Goal: Find specific page/section: Find specific page/section

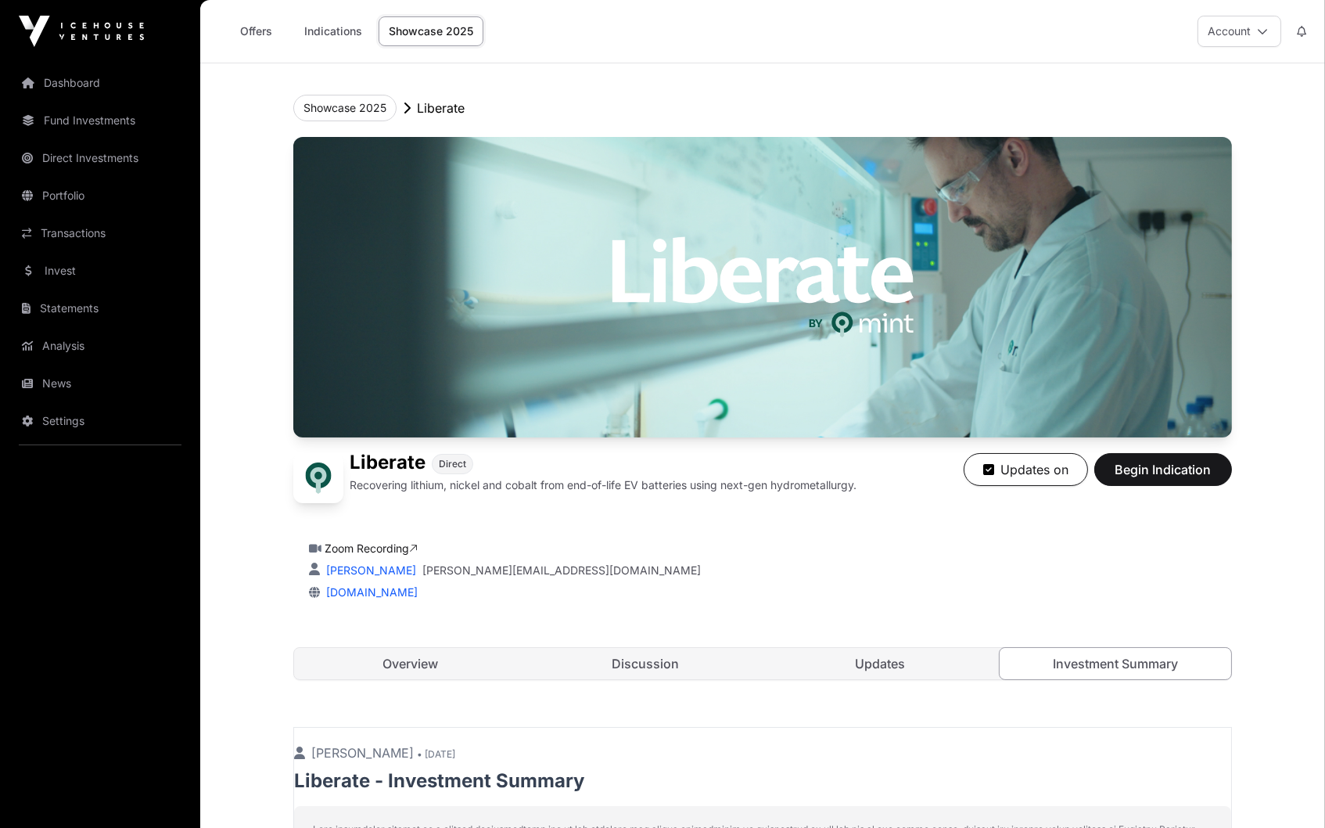
click at [904, 666] on link "Updates" at bounding box center [880, 663] width 232 height 31
click at [257, 25] on link "Offers" at bounding box center [256, 31] width 63 height 30
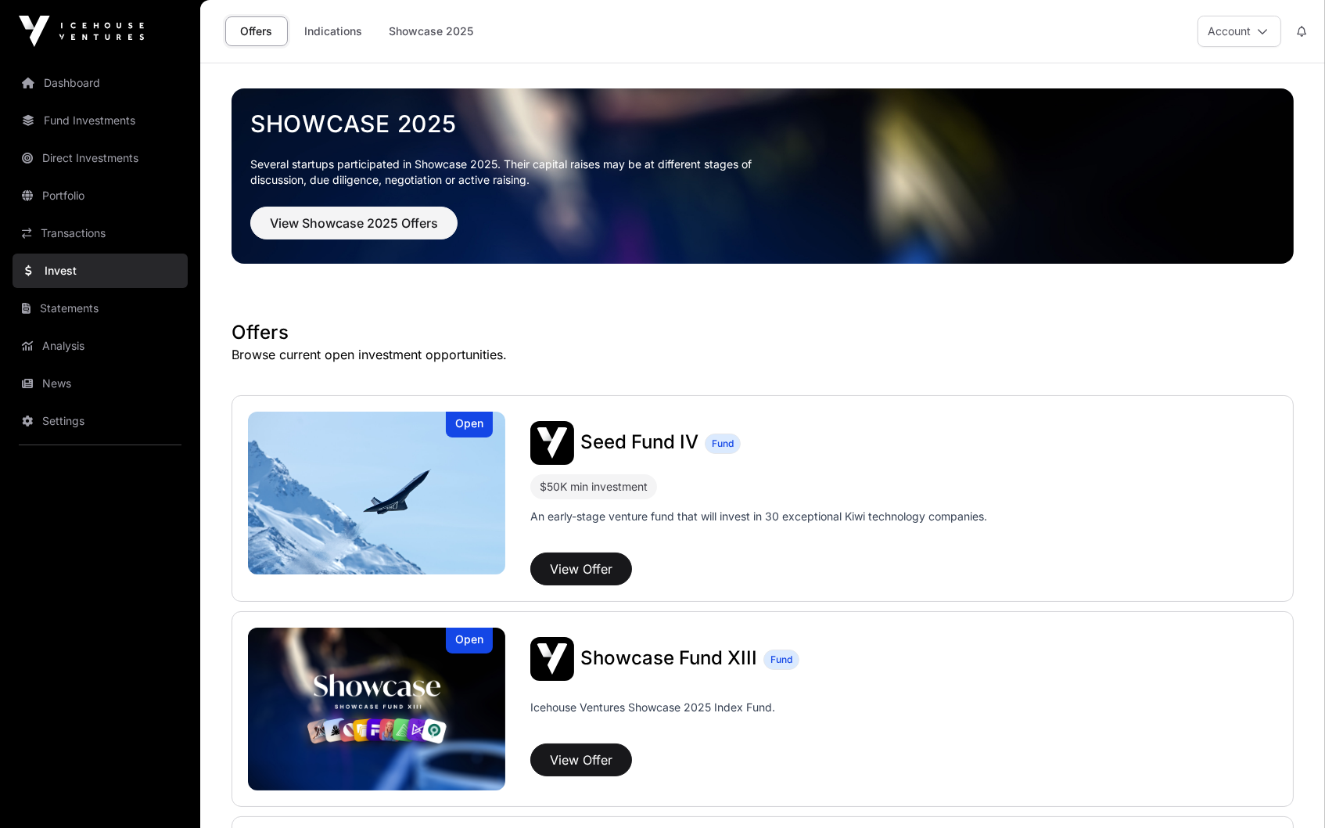
click at [318, 27] on link "Indications" at bounding box center [333, 31] width 78 height 30
click at [332, 27] on link "Indications" at bounding box center [333, 31] width 78 height 30
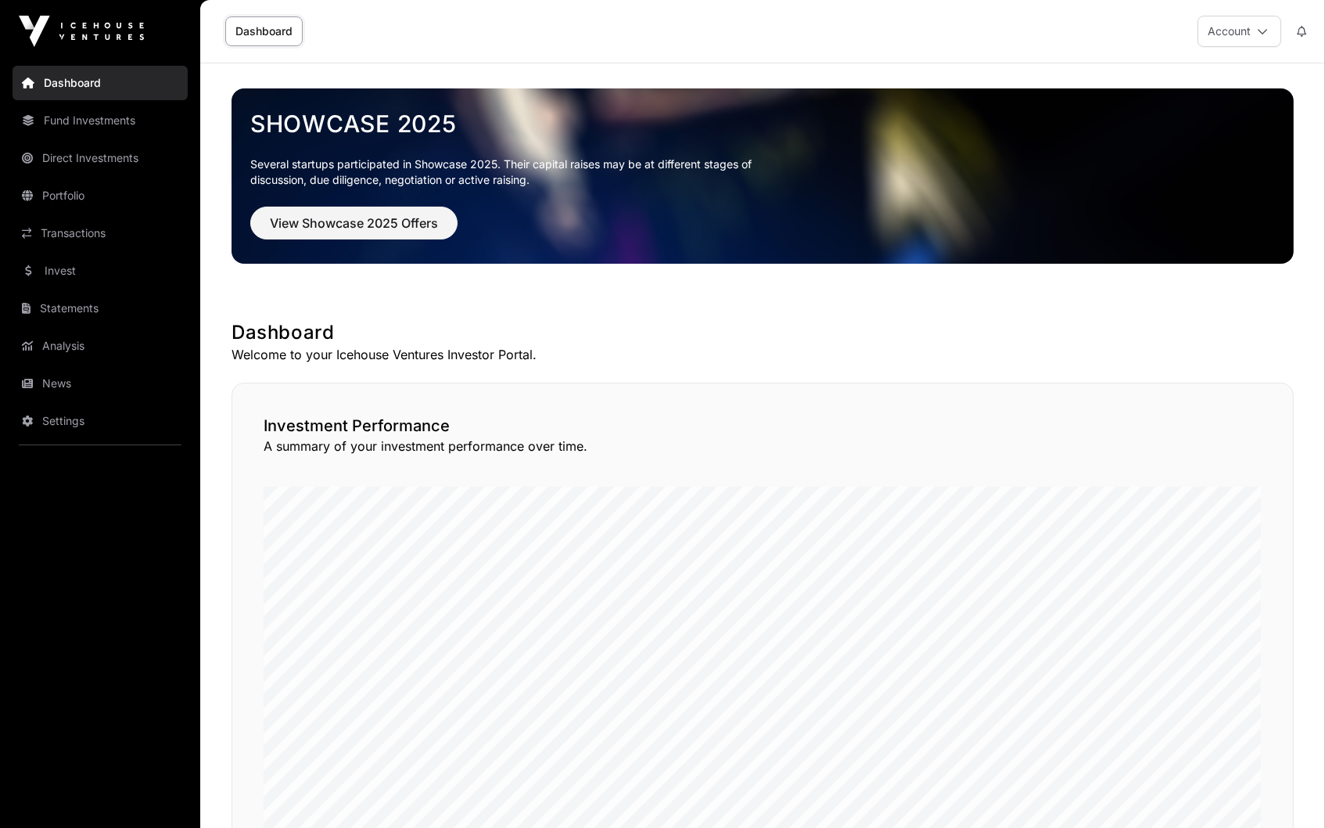
click at [127, 35] on img at bounding box center [81, 31] width 125 height 31
